Goal: Navigation & Orientation: Find specific page/section

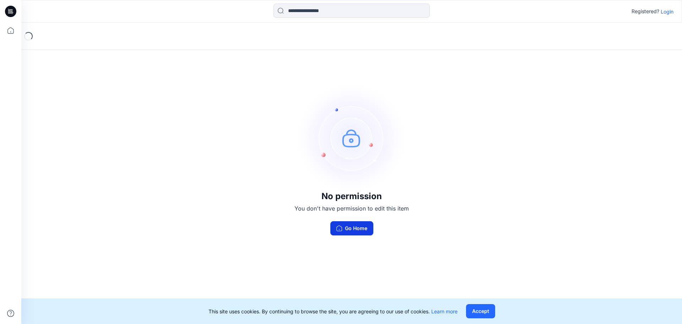
click at [352, 227] on button "Go Home" at bounding box center [352, 228] width 43 height 14
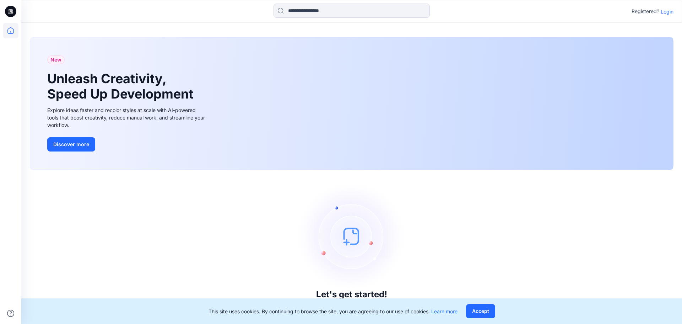
click at [667, 11] on p "Login" at bounding box center [667, 11] width 13 height 7
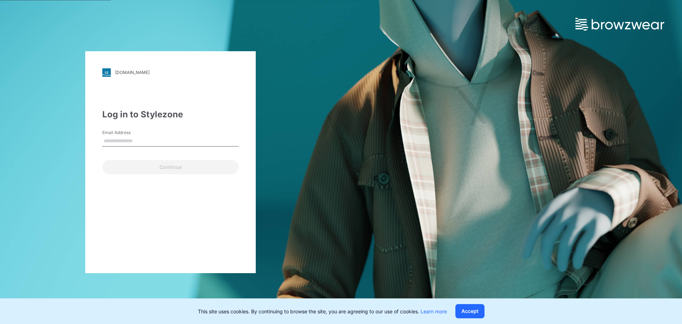
click at [119, 142] on input "Email Address" at bounding box center [170, 141] width 136 height 11
type input "**********"
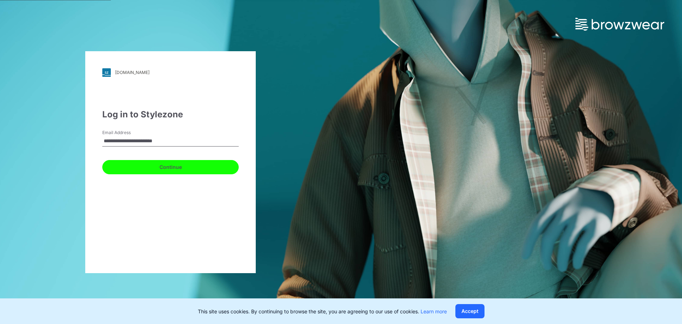
click at [169, 167] on button "Continue" at bounding box center [170, 167] width 136 height 14
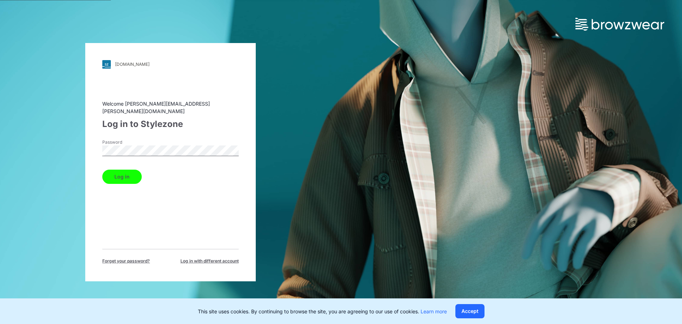
click at [114, 175] on button "Log in" at bounding box center [121, 177] width 39 height 14
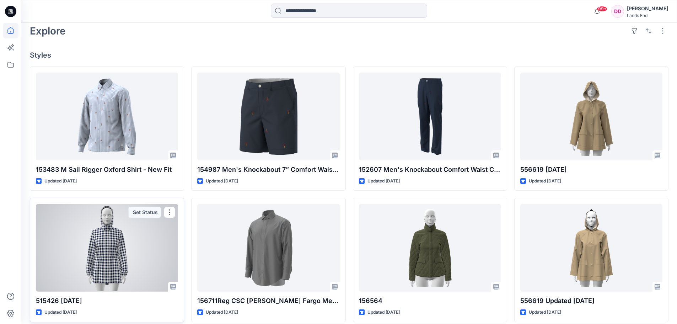
scroll to position [178, 0]
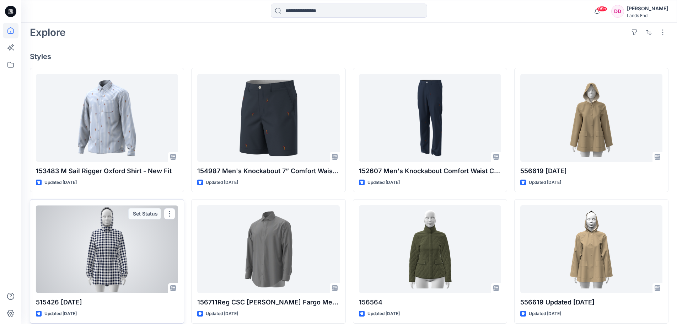
click at [106, 258] on div at bounding box center [107, 249] width 142 height 88
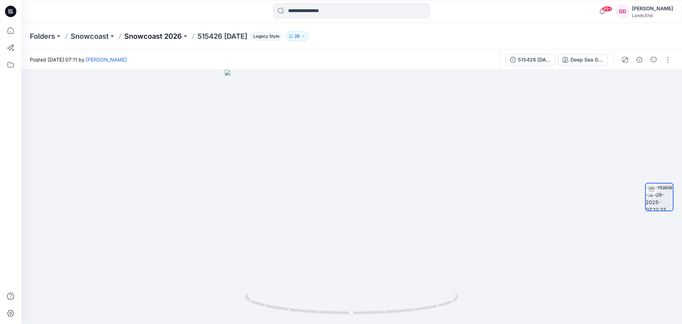
click at [177, 36] on p "Snowcoast 2026" at bounding box center [153, 36] width 58 height 10
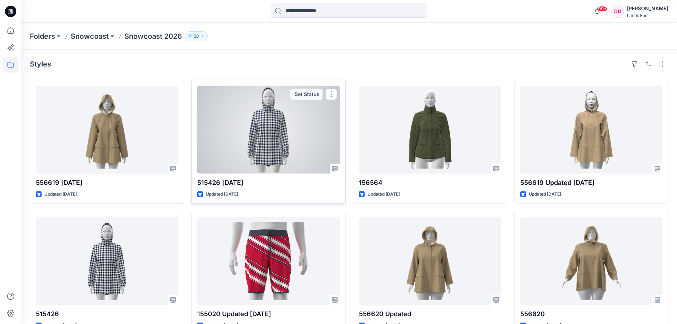
click at [263, 146] on div at bounding box center [268, 130] width 142 height 88
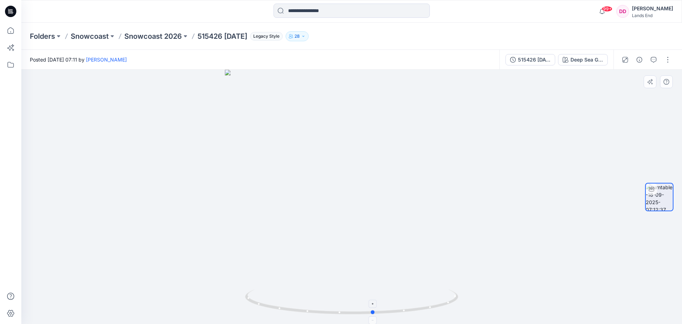
drag, startPoint x: 354, startPoint y: 316, endPoint x: 376, endPoint y: 316, distance: 22.0
click at [376, 316] on div at bounding box center [351, 197] width 661 height 254
click at [186, 36] on button at bounding box center [185, 36] width 7 height 10
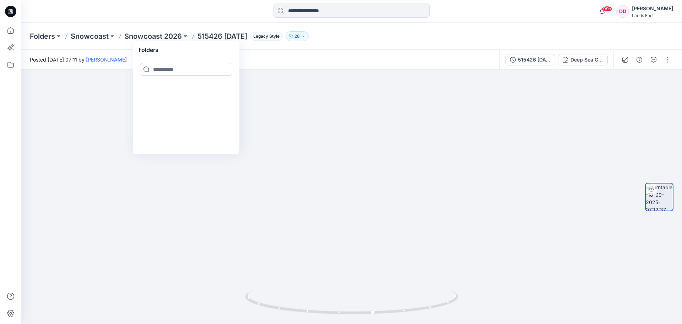
click at [200, 34] on p "515426 [DATE]" at bounding box center [223, 36] width 50 height 10
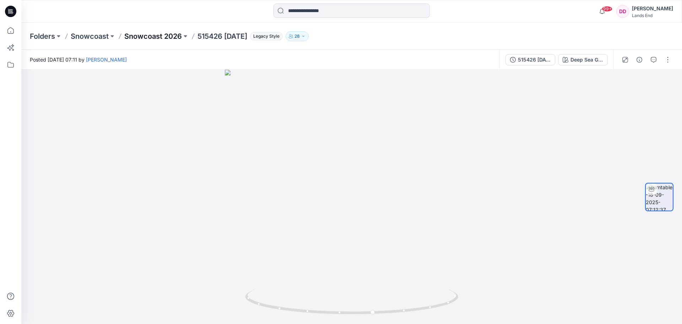
click at [167, 34] on p "Snowcoast 2026" at bounding box center [153, 36] width 58 height 10
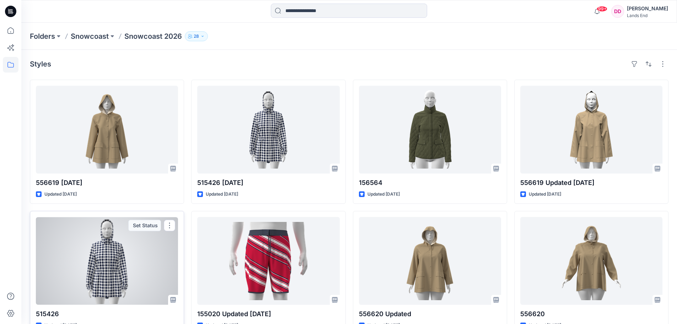
click at [90, 286] on div at bounding box center [107, 261] width 142 height 88
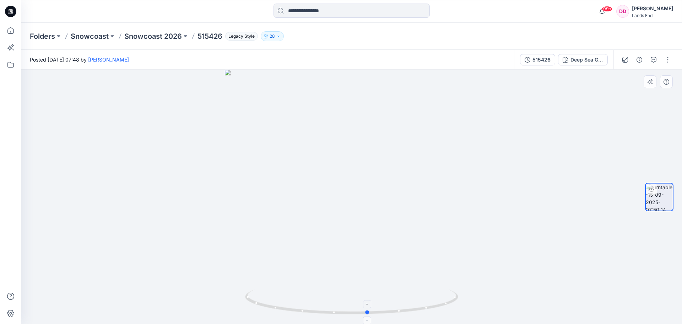
drag, startPoint x: 353, startPoint y: 315, endPoint x: 369, endPoint y: 315, distance: 16.4
click at [369, 315] on icon at bounding box center [352, 302] width 215 height 27
drag, startPoint x: 370, startPoint y: 317, endPoint x: 333, endPoint y: 319, distance: 37.4
click at [333, 319] on foreignobject at bounding box center [332, 320] width 8 height 8
drag, startPoint x: 332, startPoint y: 314, endPoint x: 264, endPoint y: 310, distance: 67.3
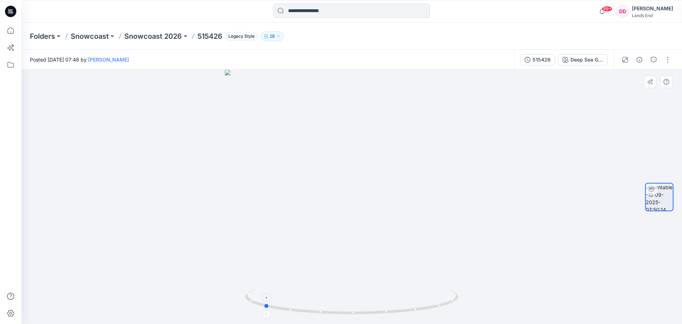
click at [264, 310] on icon at bounding box center [352, 302] width 215 height 27
